Goal: Transaction & Acquisition: Purchase product/service

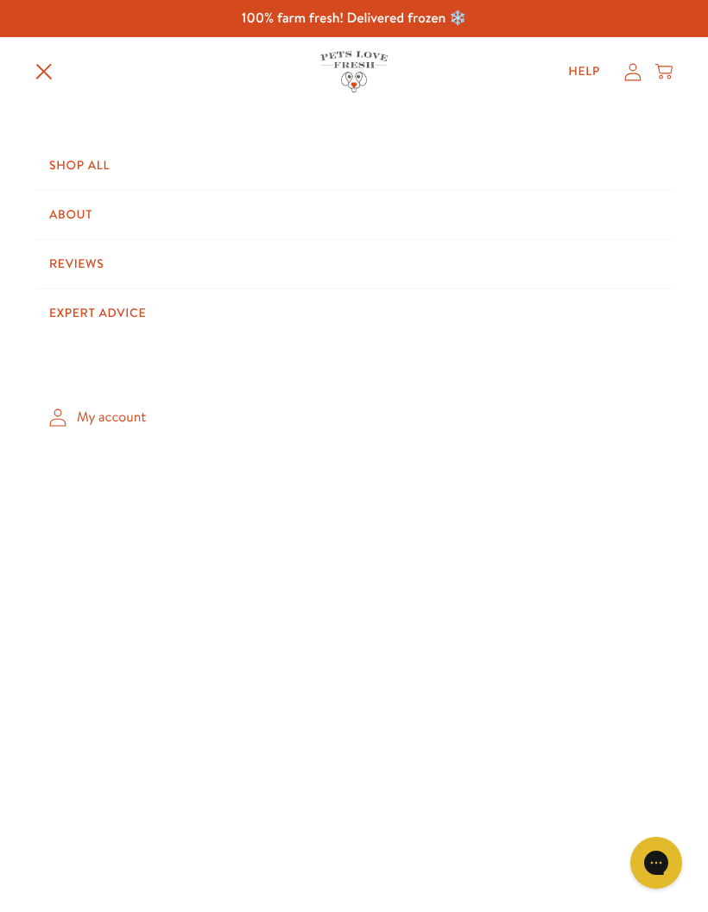
click at [98, 159] on link "Shop All" at bounding box center [353, 166] width 637 height 48
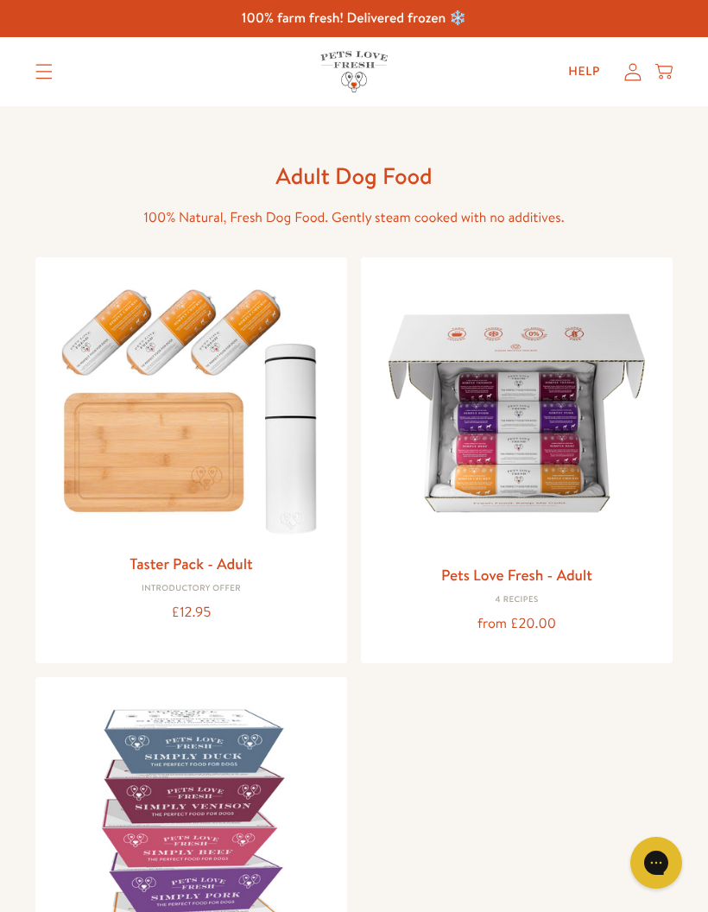
click at [563, 441] on img at bounding box center [517, 413] width 284 height 284
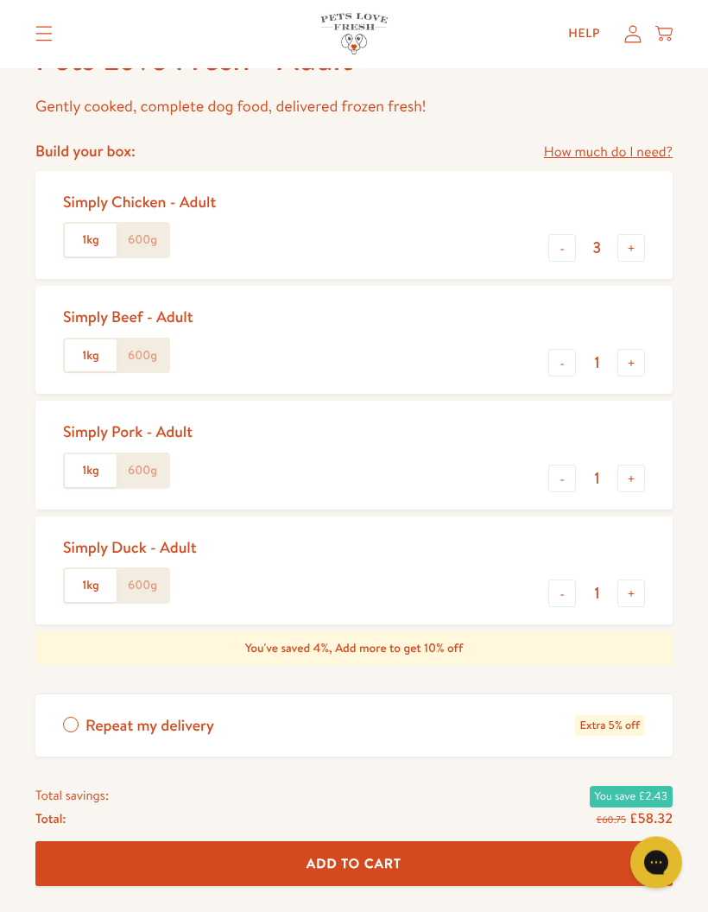
scroll to position [702, 0]
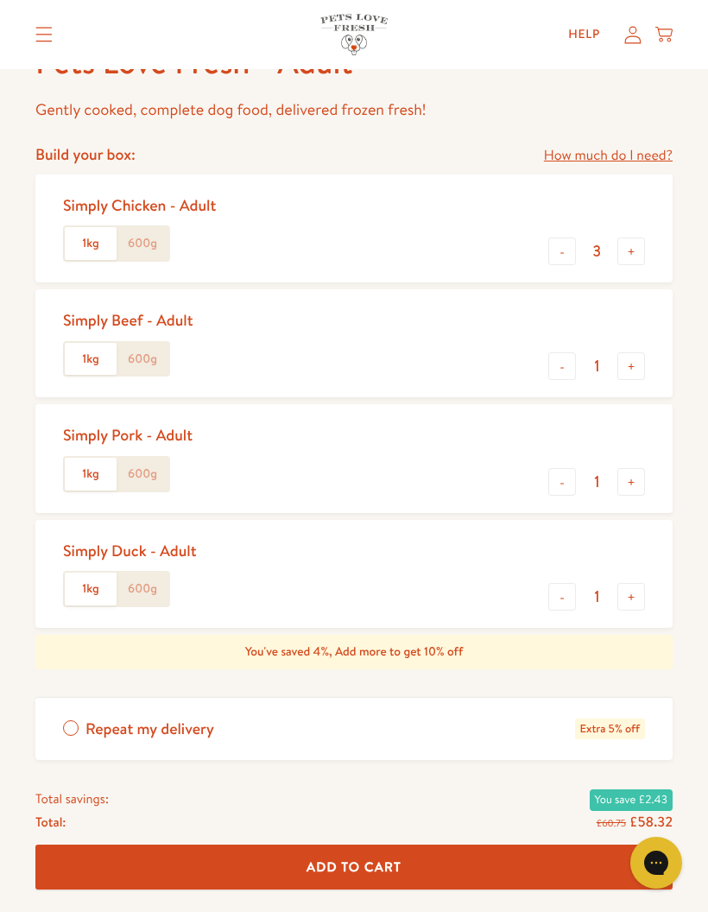
click at [558, 251] on button "-" at bounding box center [562, 251] width 28 height 28
click at [557, 258] on button "-" at bounding box center [562, 251] width 28 height 28
type input "1"
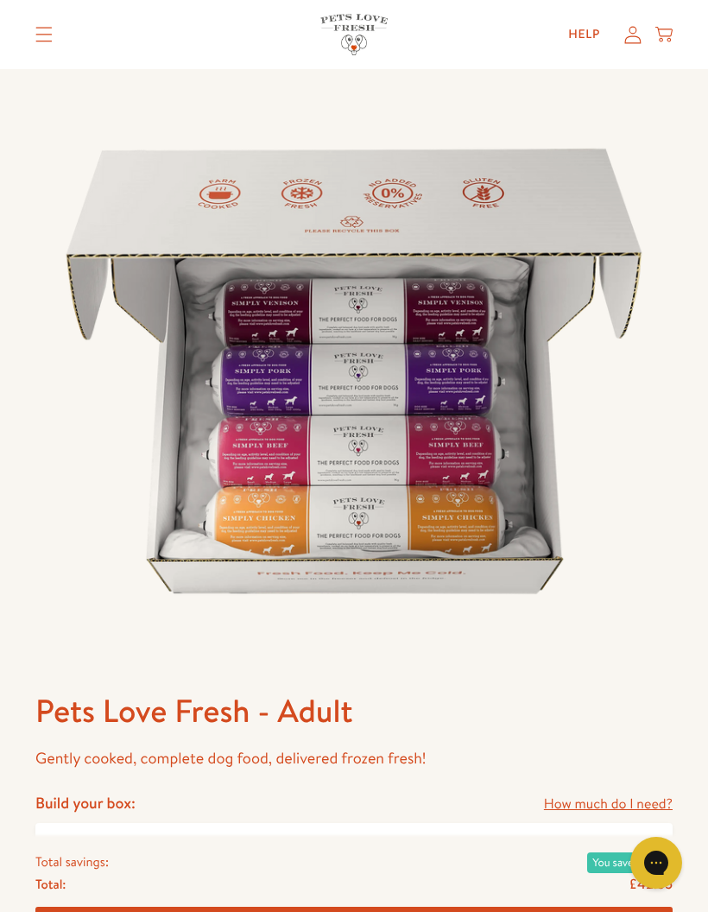
scroll to position [0, 0]
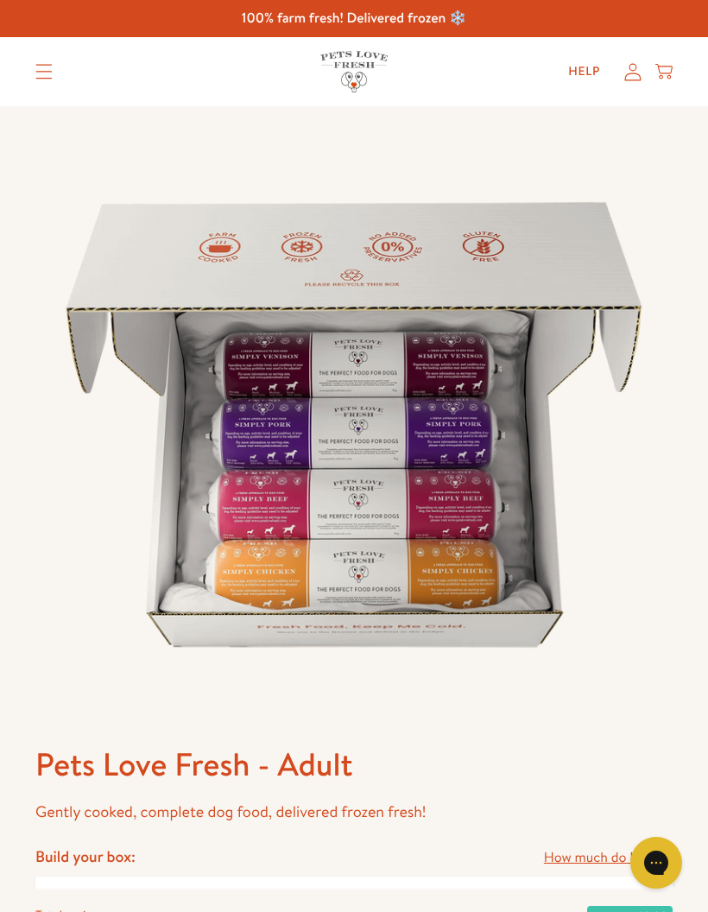
click at [48, 67] on icon "Translation missing: en.sections.header.menu" at bounding box center [43, 72] width 17 height 16
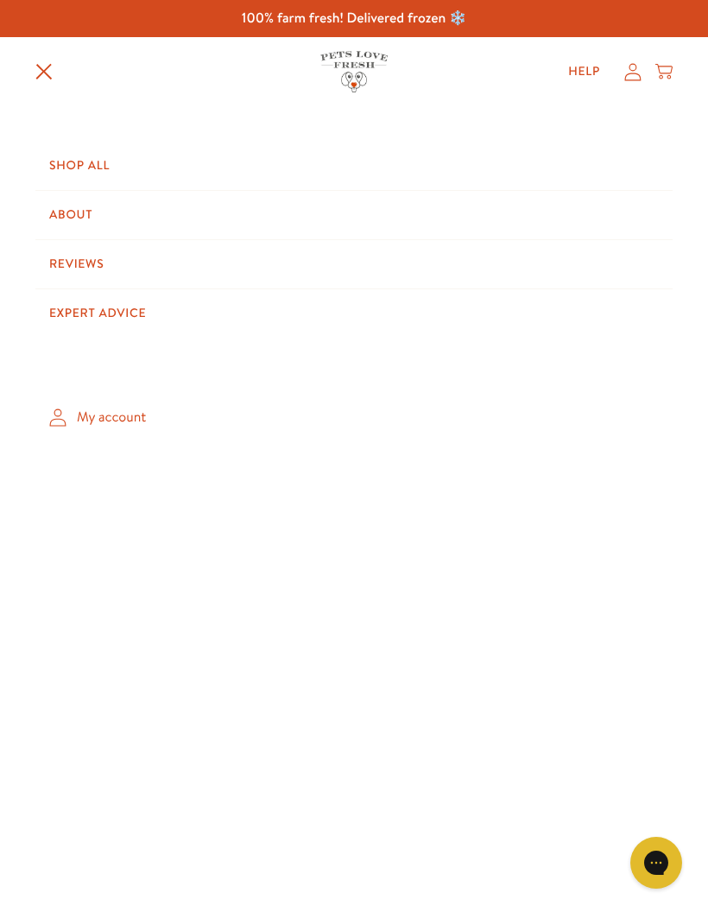
click at [79, 170] on link "Shop All" at bounding box center [353, 166] width 637 height 48
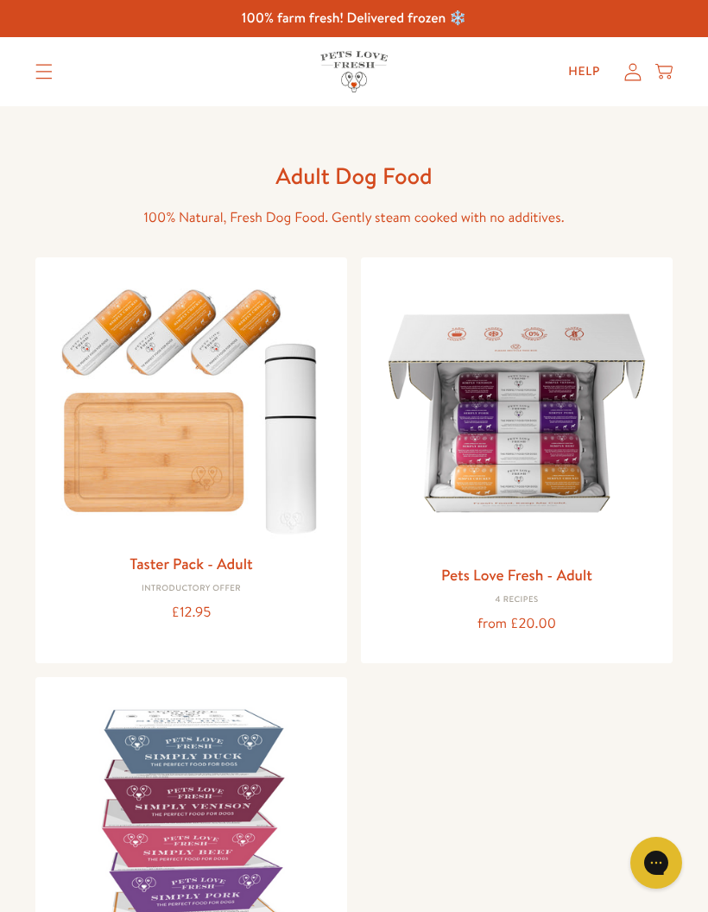
click at [510, 581] on link "Pets Love Fresh - Adult" at bounding box center [516, 575] width 151 height 22
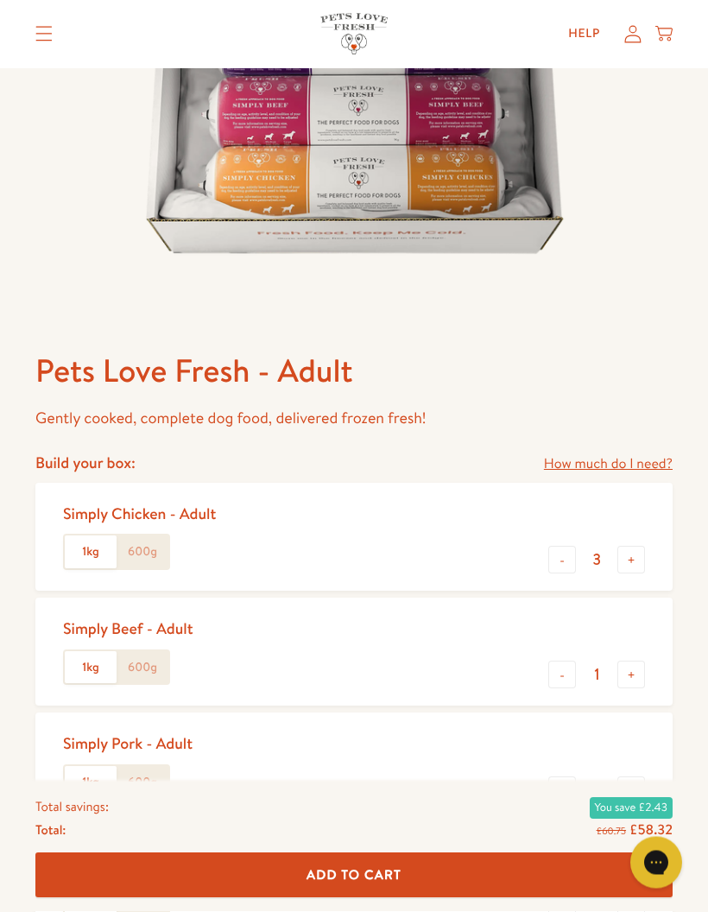
scroll to position [395, 0]
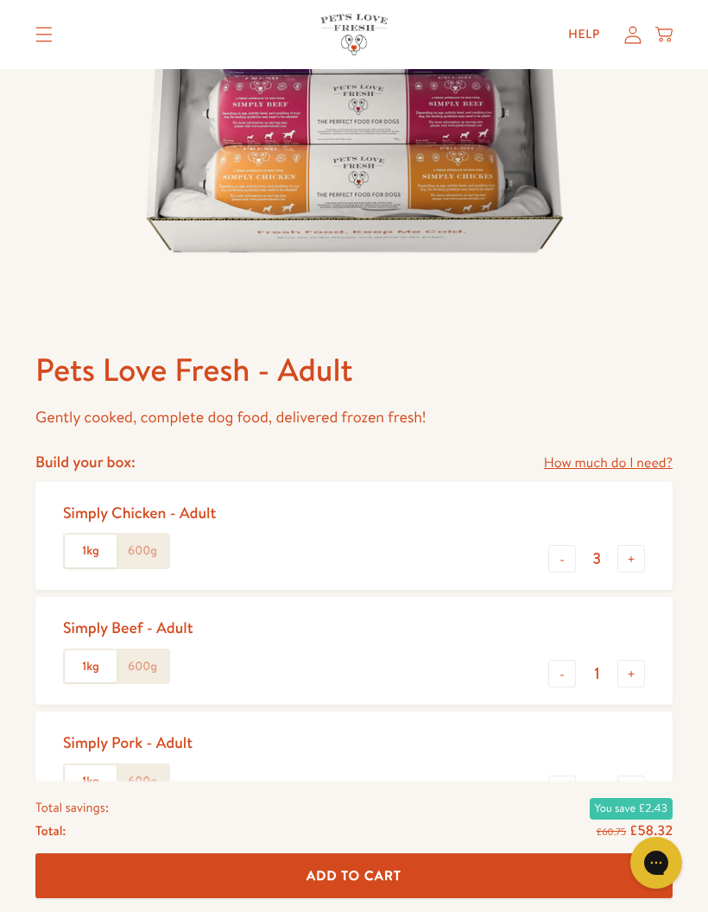
click at [84, 551] on label "1kg" at bounding box center [91, 550] width 52 height 33
click at [0, 0] on input "1kg" at bounding box center [0, 0] width 0 height 0
click at [113, 547] on label "1kg" at bounding box center [91, 550] width 52 height 33
click at [0, 0] on input "1kg" at bounding box center [0, 0] width 0 height 0
click at [155, 550] on label "600g" at bounding box center [143, 550] width 52 height 33
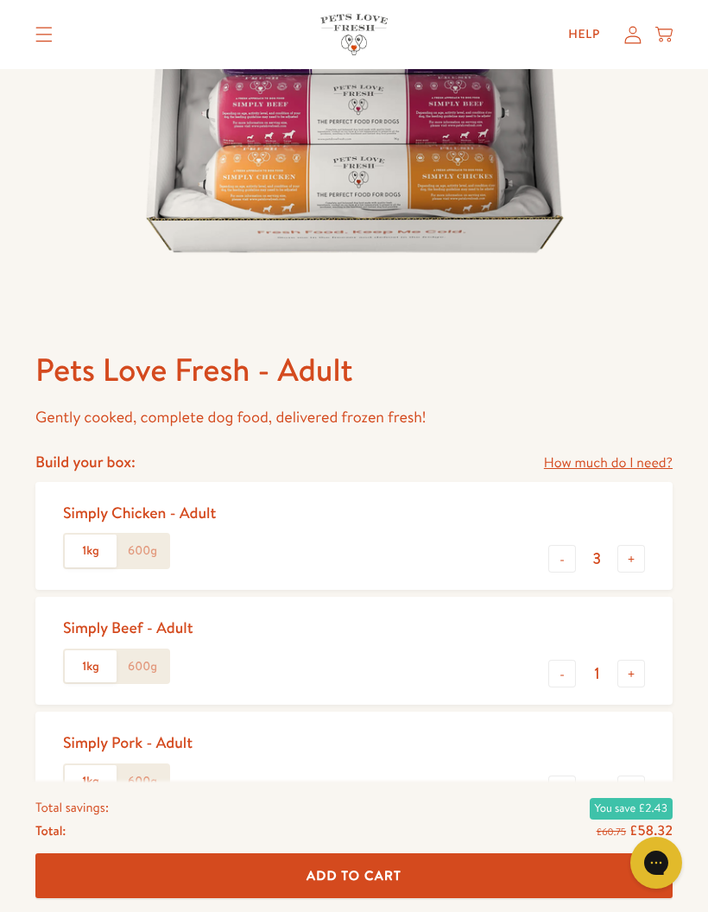
click at [0, 0] on input "600g" at bounding box center [0, 0] width 0 height 0
click at [162, 669] on label "600g" at bounding box center [143, 666] width 52 height 33
click at [0, 0] on input "600g" at bounding box center [0, 0] width 0 height 0
click at [162, 772] on label "600g" at bounding box center [143, 781] width 52 height 33
click at [0, 0] on input "600g" at bounding box center [0, 0] width 0 height 0
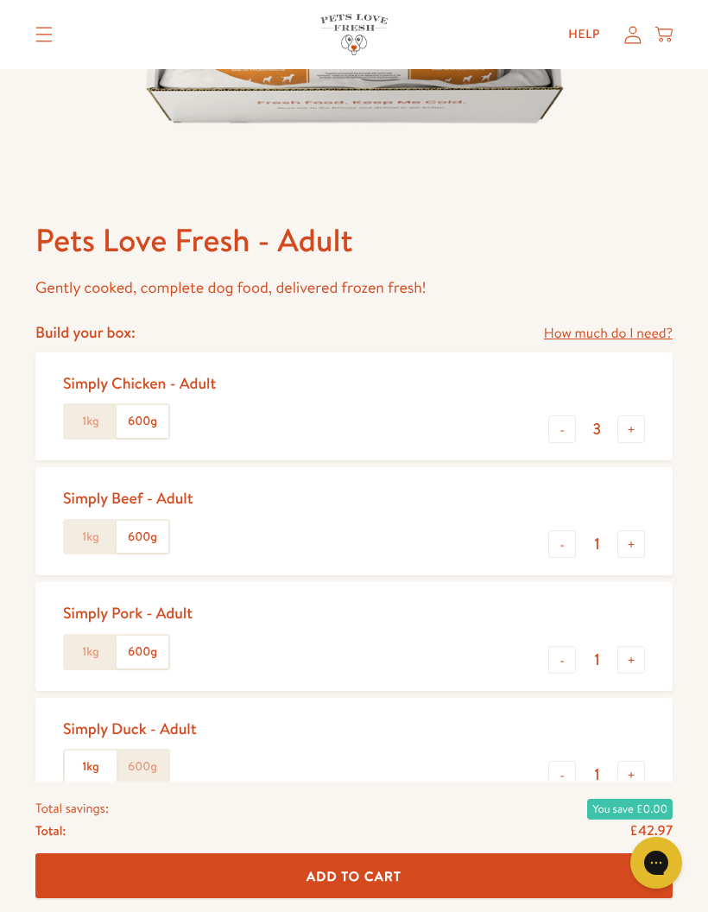
scroll to position [540, 0]
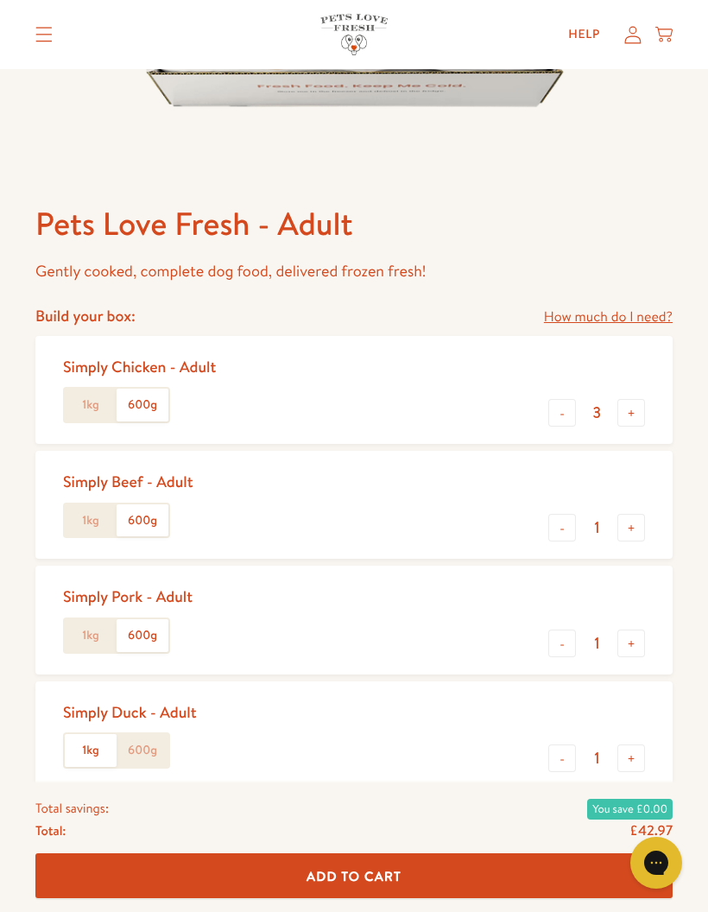
click at [159, 744] on label "600g" at bounding box center [143, 750] width 52 height 33
click at [0, 0] on input "600g" at bounding box center [0, 0] width 0 height 0
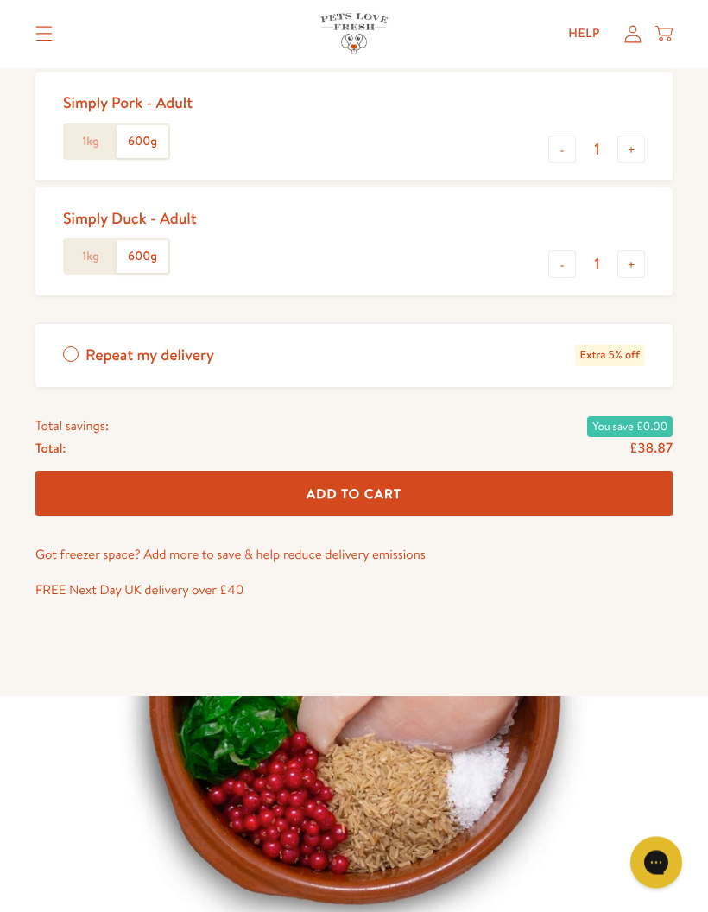
scroll to position [1034, 0]
click at [98, 257] on label "1kg" at bounding box center [91, 256] width 52 height 33
click at [0, 0] on input "1kg" at bounding box center [0, 0] width 0 height 0
click at [94, 145] on label "1kg" at bounding box center [91, 141] width 52 height 33
click at [0, 0] on input "1kg" at bounding box center [0, 0] width 0 height 0
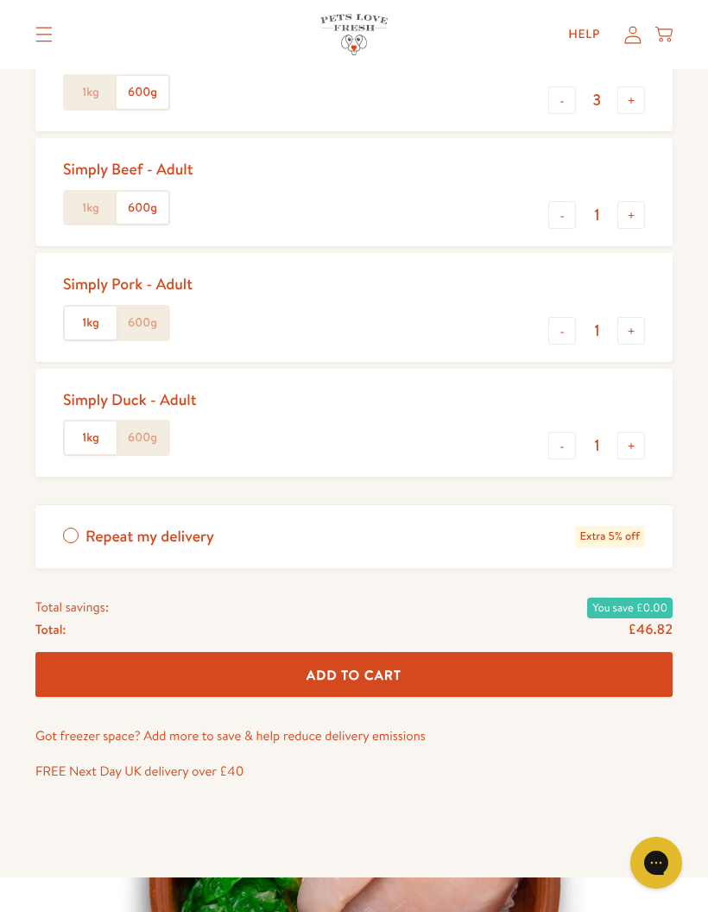
scroll to position [848, 0]
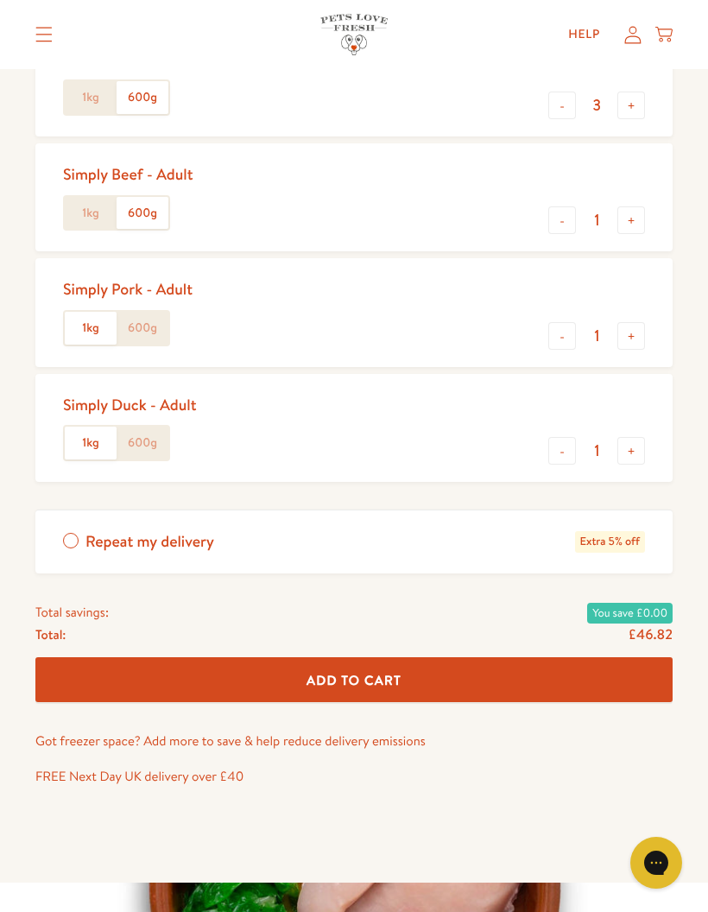
click at [91, 219] on label "1kg" at bounding box center [91, 213] width 52 height 33
click at [0, 0] on input "1kg" at bounding box center [0, 0] width 0 height 0
click at [99, 92] on label "1kg" at bounding box center [91, 97] width 52 height 33
click at [0, 0] on input "1kg" at bounding box center [0, 0] width 0 height 0
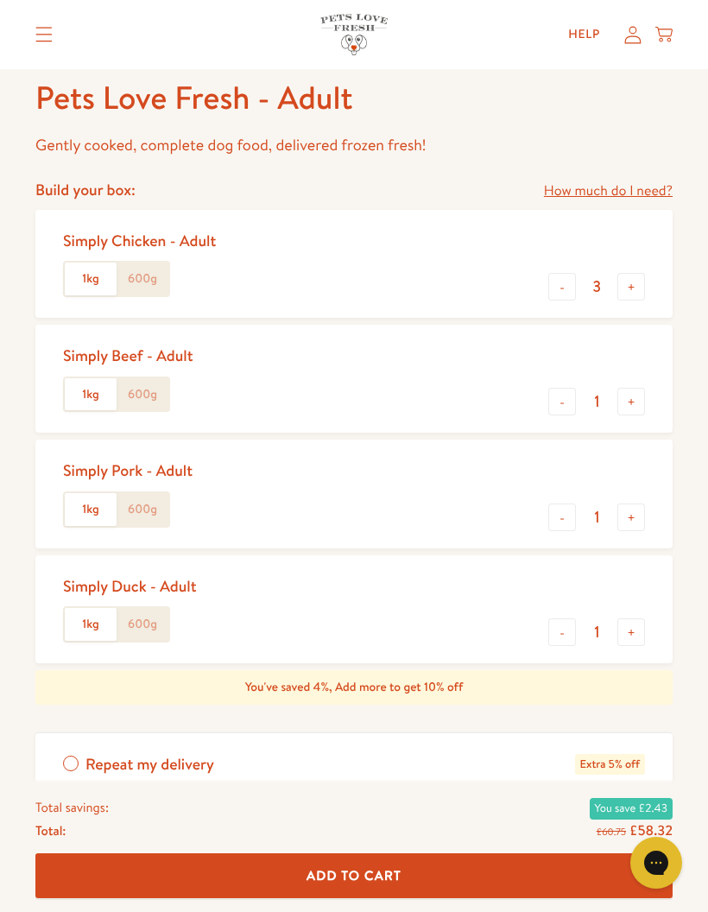
scroll to position [690, 0]
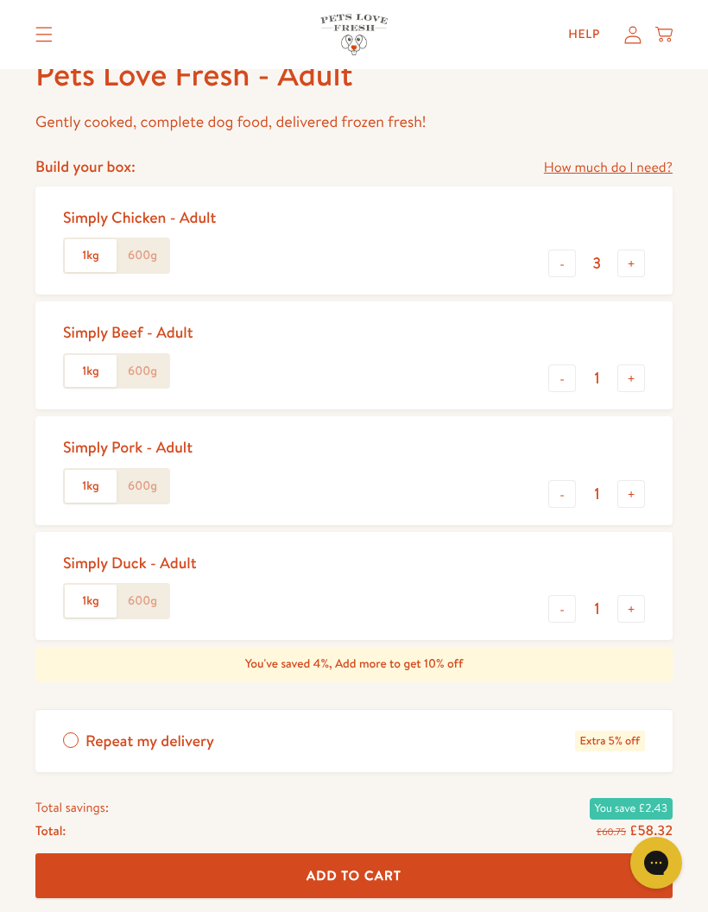
click at [543, 256] on div "Simply Chicken - Adult 1kg 600g - 3 +" at bounding box center [353, 240] width 637 height 108
click at [555, 263] on button "-" at bounding box center [562, 264] width 28 height 28
click at [565, 274] on button "-" at bounding box center [562, 264] width 28 height 28
type input "1"
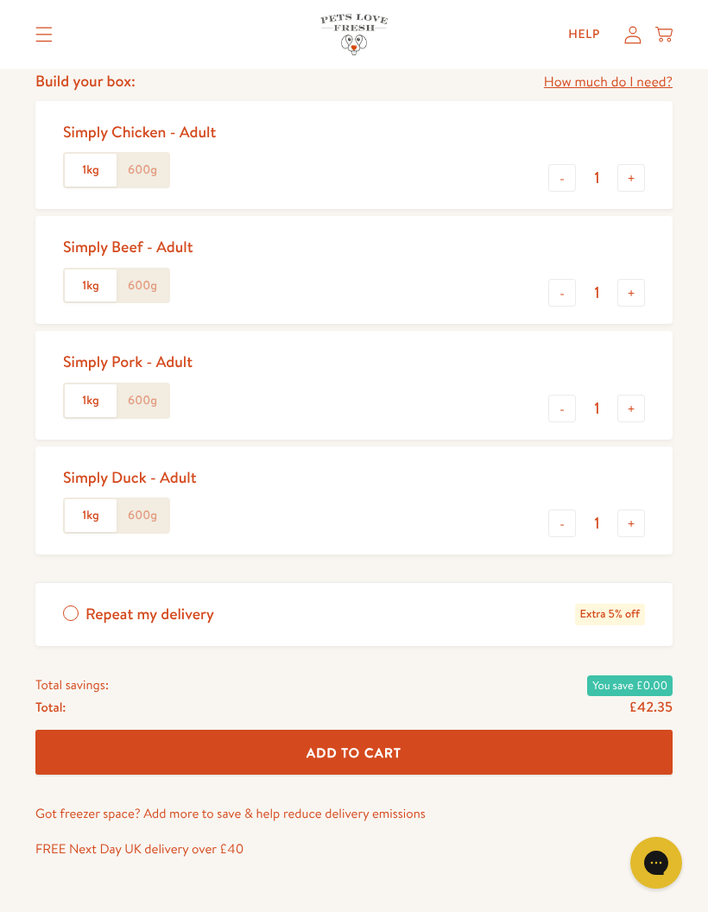
scroll to position [774, 0]
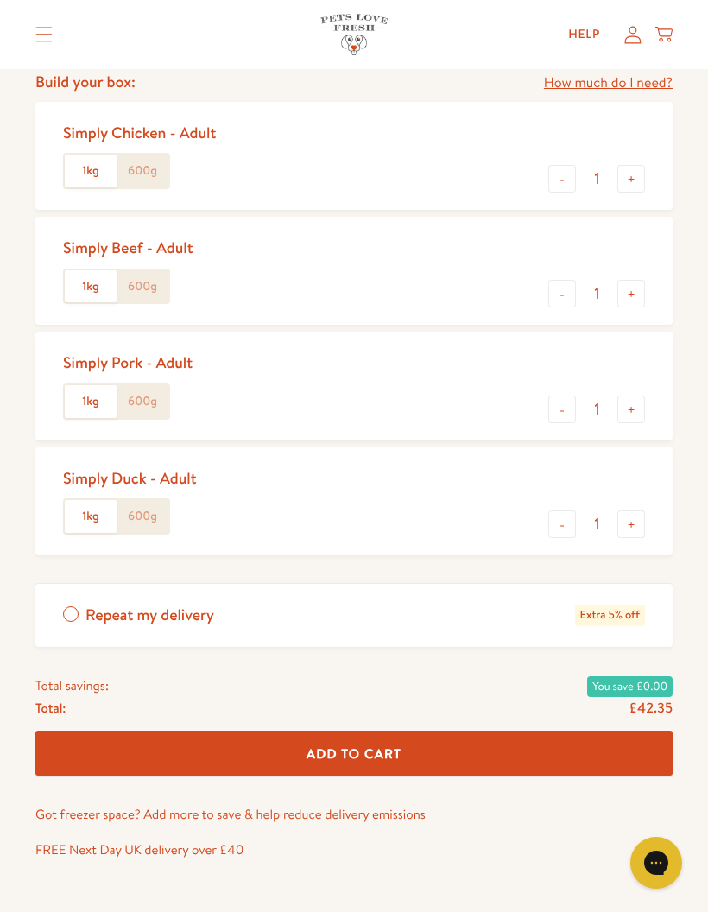
click at [548, 740] on button "Add To Cart" at bounding box center [353, 753] width 637 height 46
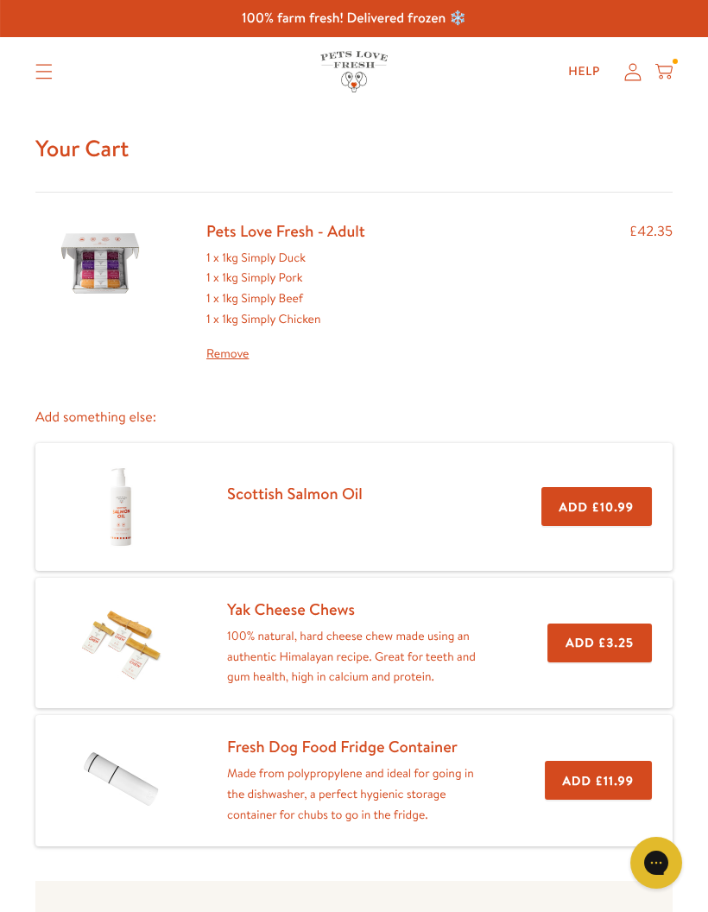
scroll to position [21, 0]
